Goal: Task Accomplishment & Management: Manage account settings

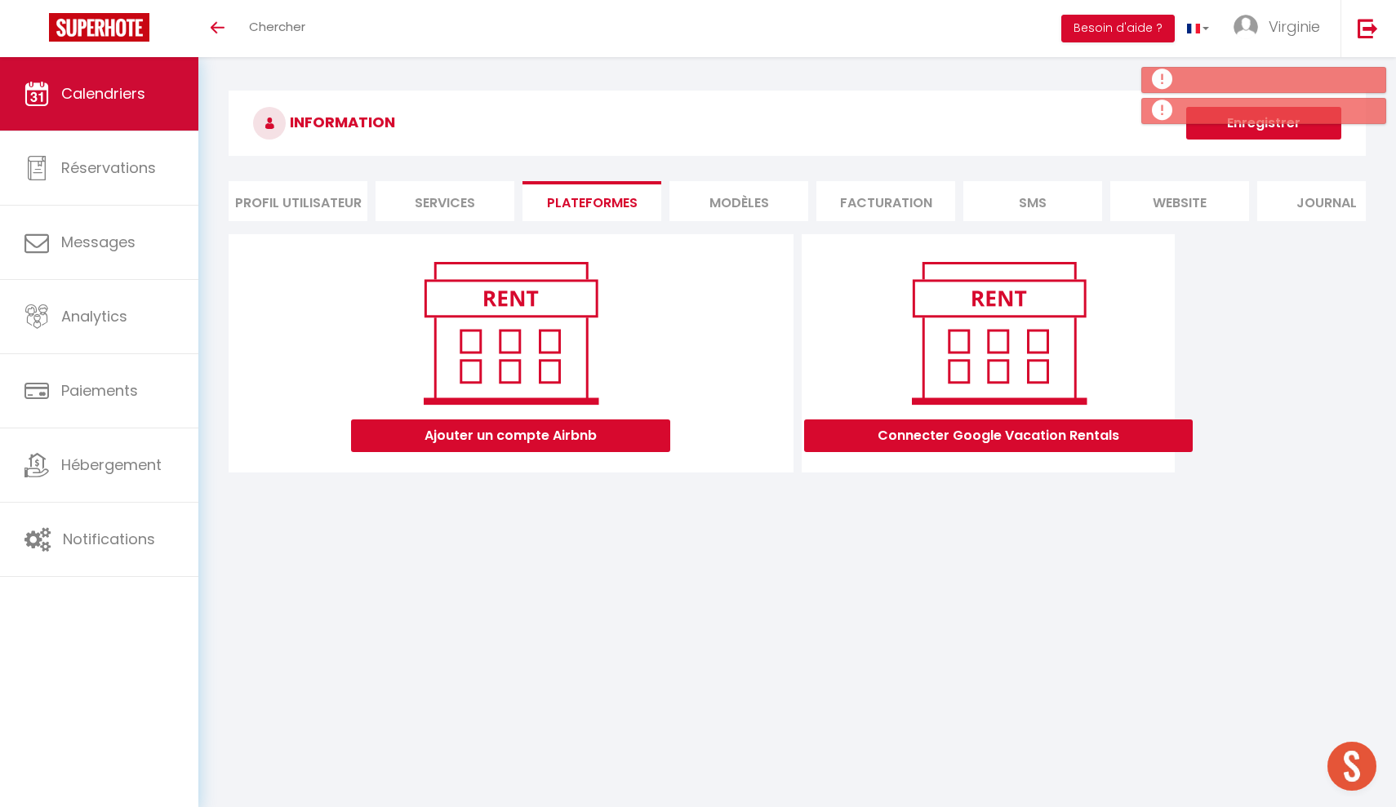
click at [118, 91] on span "Calendriers" at bounding box center [103, 93] width 84 height 20
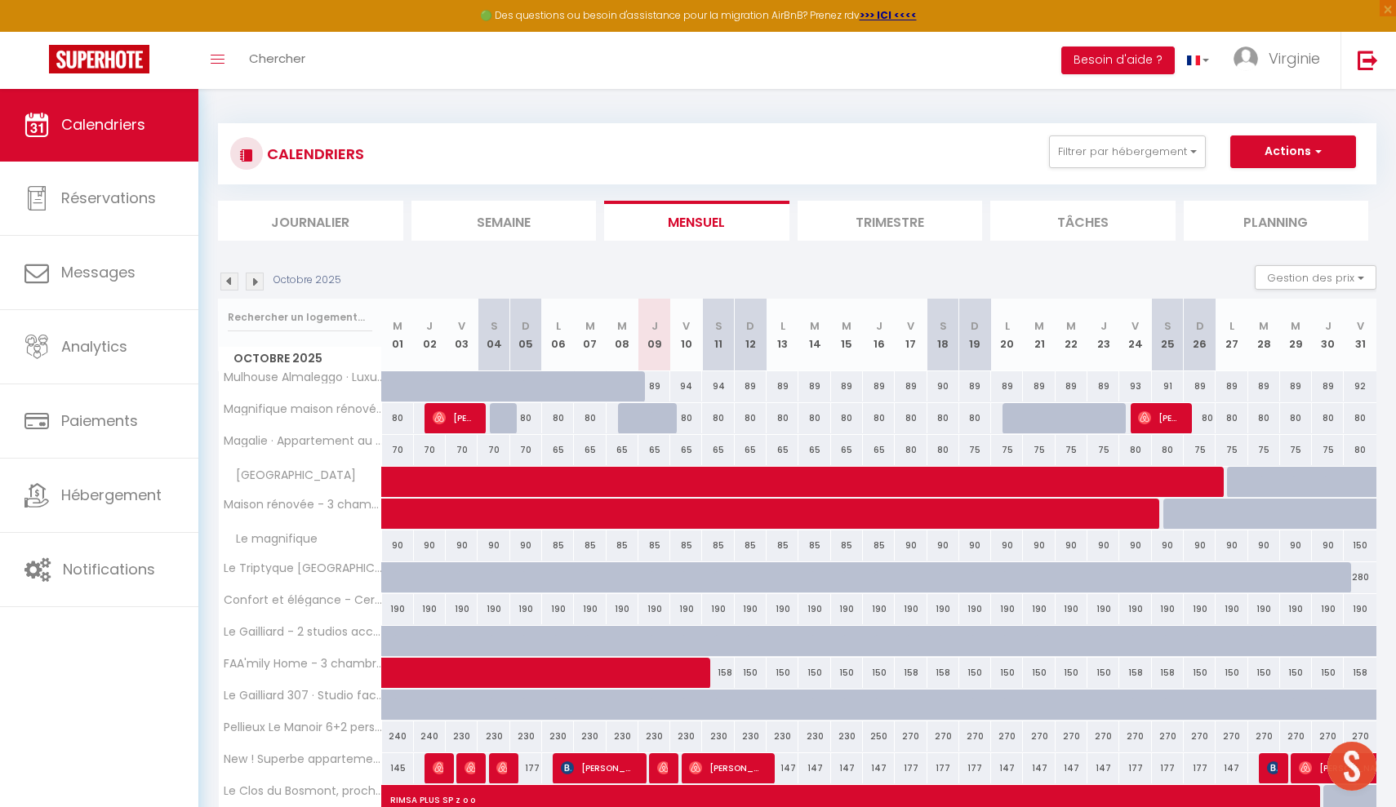
click at [228, 277] on img at bounding box center [229, 282] width 18 height 18
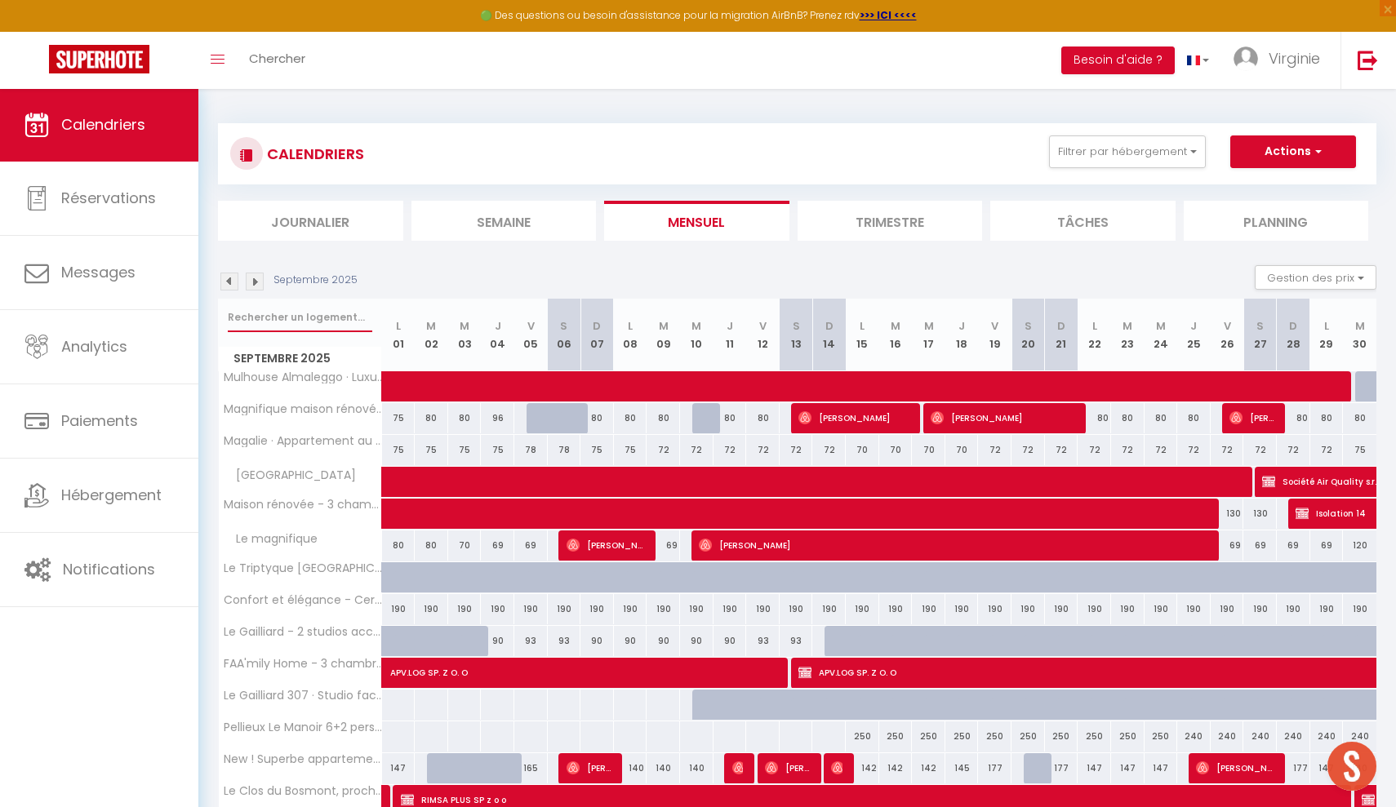
click at [302, 315] on input "text" at bounding box center [300, 317] width 144 height 29
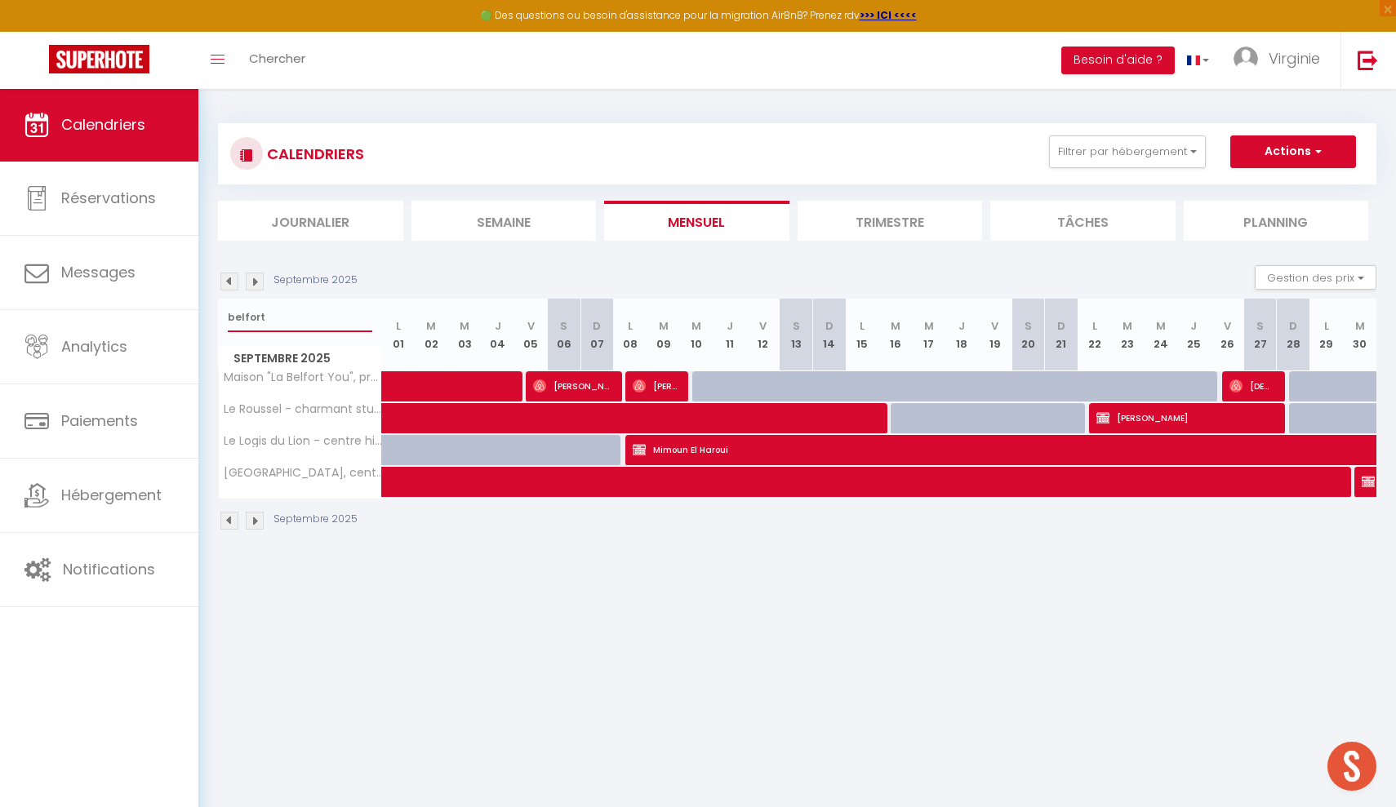
type input "belfort"
click at [442, 388] on span at bounding box center [476, 386] width 150 height 31
select select "OK"
select select "0"
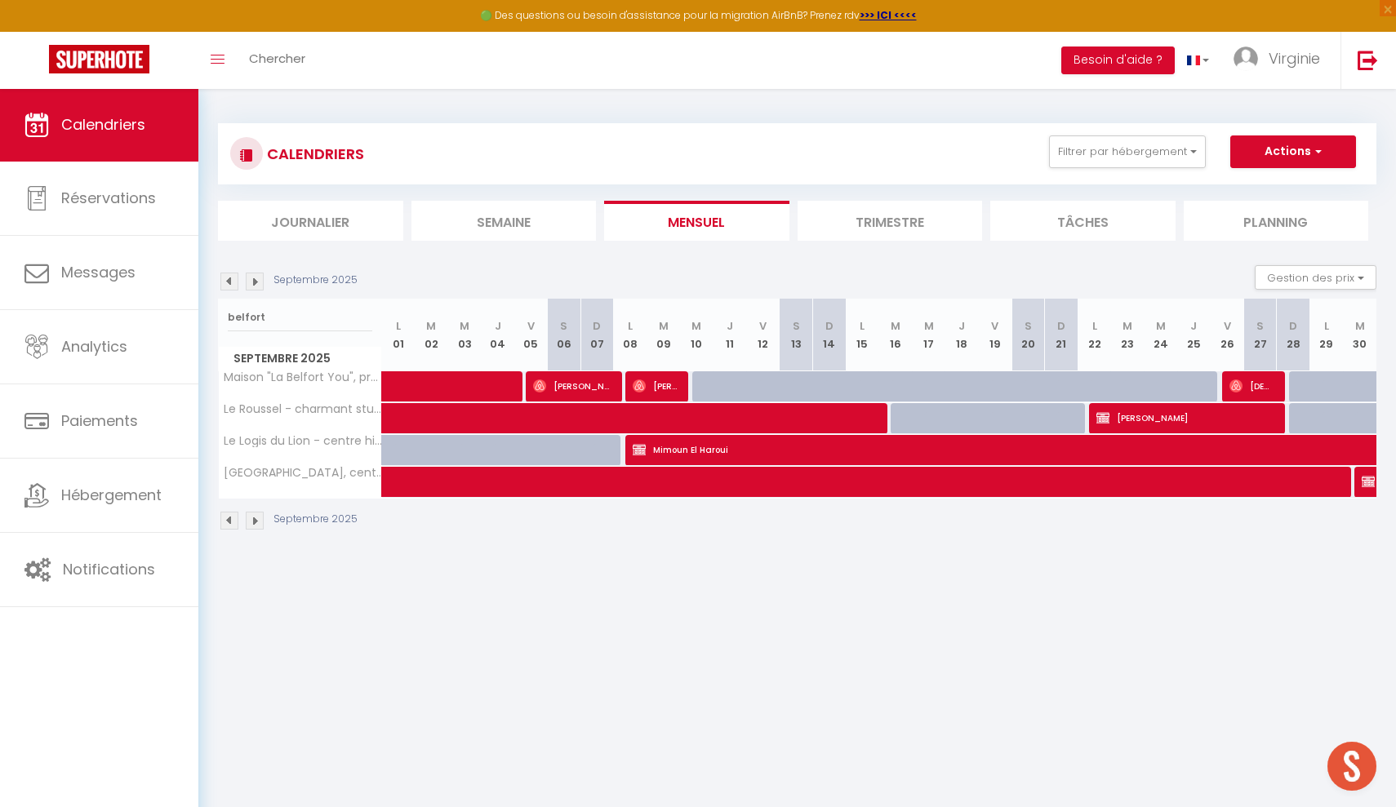
select select "0"
select select "1"
select select
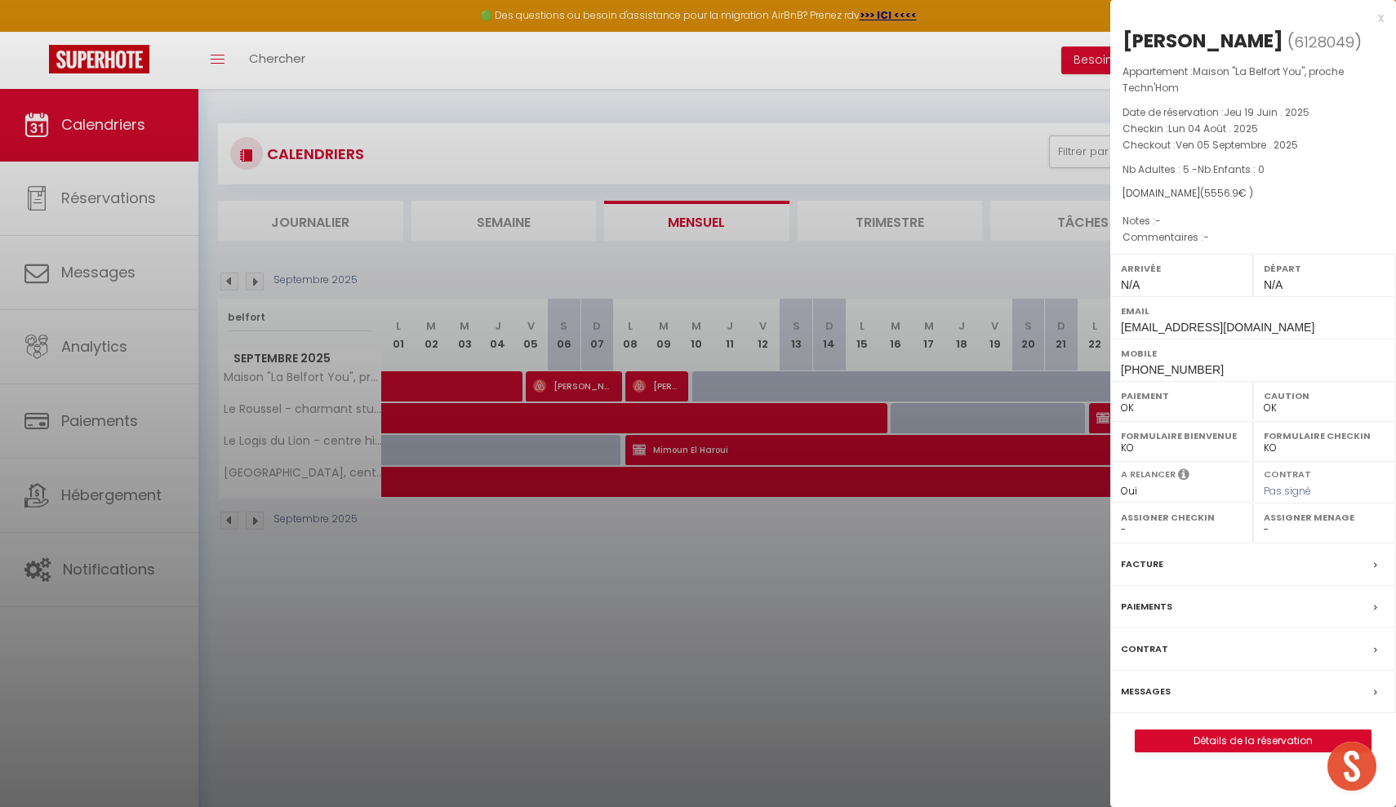
select select "36925"
click at [1381, 17] on div "x" at bounding box center [1246, 18] width 273 height 20
